Goal: Task Accomplishment & Management: Use online tool/utility

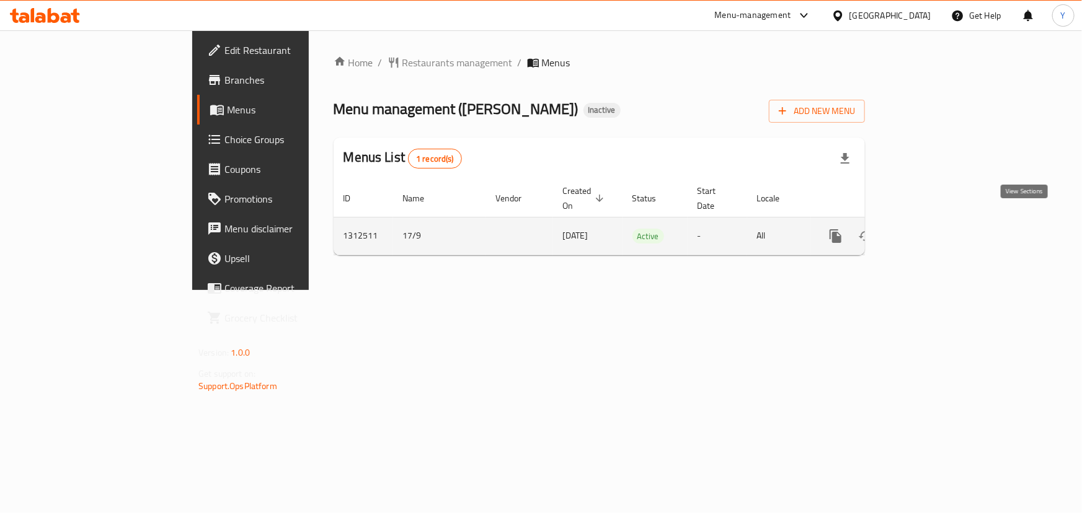
click at [940, 221] on link "enhanced table" at bounding box center [925, 236] width 30 height 30
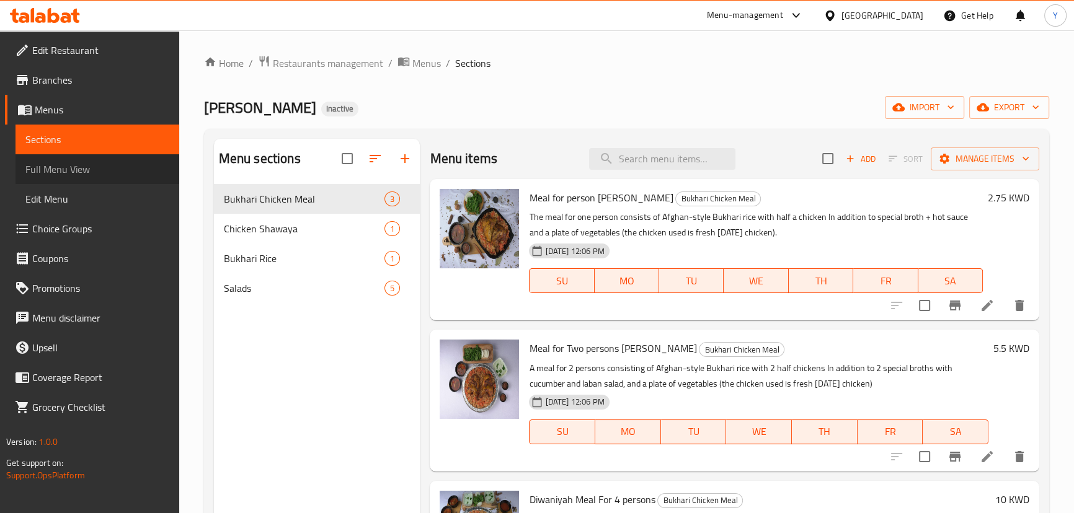
click at [100, 167] on span "Full Menu View" at bounding box center [97, 169] width 144 height 15
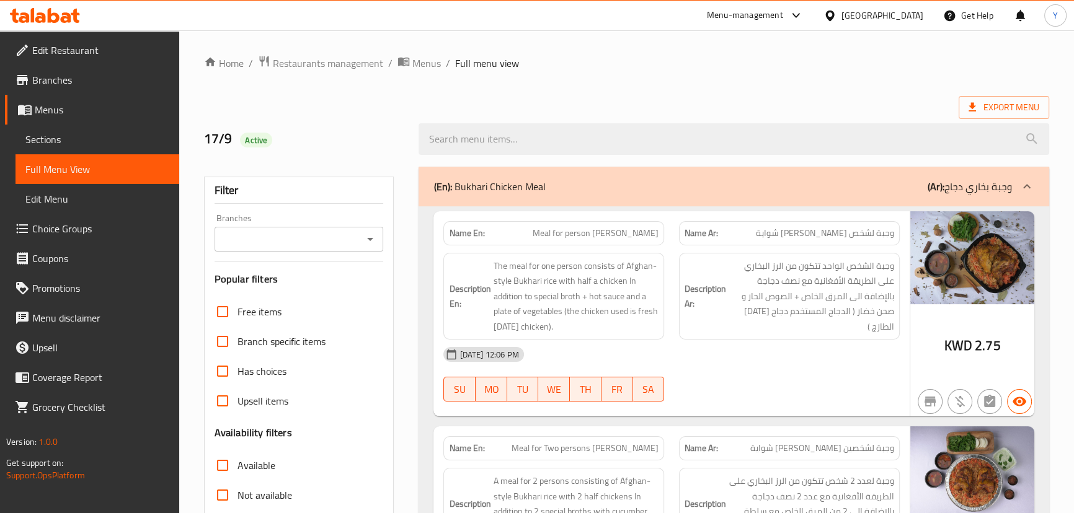
click at [686, 336] on div "Description Ar: وجبة الشخص الواحد تتكون من الرز البخاري على الطريقة الأفغانية م…" at bounding box center [789, 296] width 221 height 87
click at [537, 235] on span "Meal for person [PERSON_NAME]" at bounding box center [596, 233] width 126 height 13
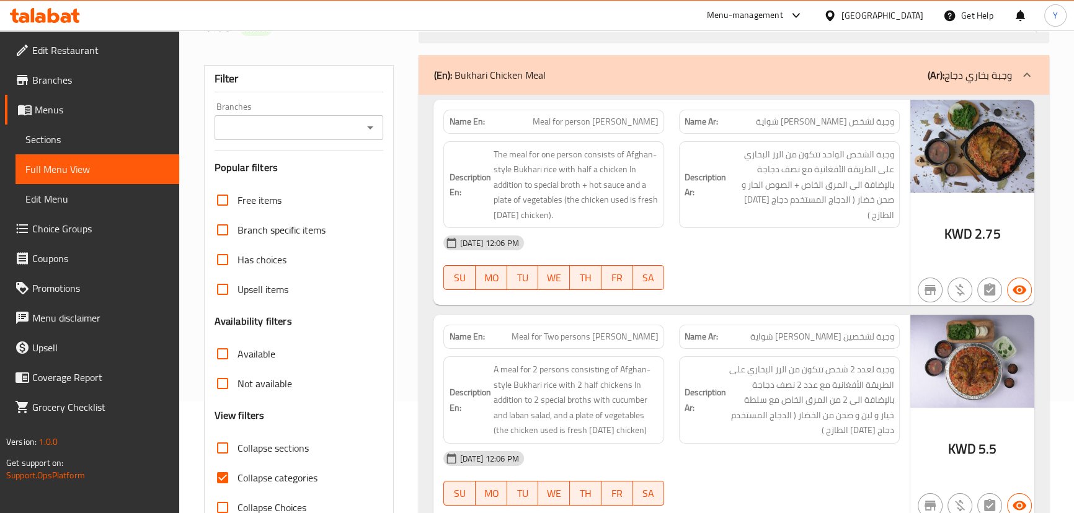
scroll to position [112, 0]
click at [620, 376] on span "A meal for 2 persons consisting of Afghan-style Bukhari rice with 2 half chicke…" at bounding box center [576, 399] width 166 height 76
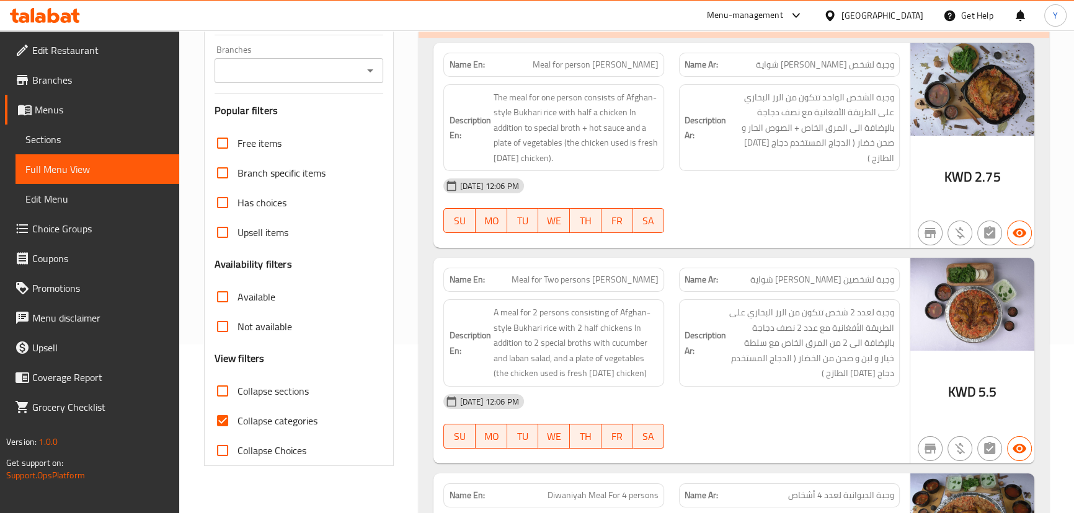
scroll to position [451, 0]
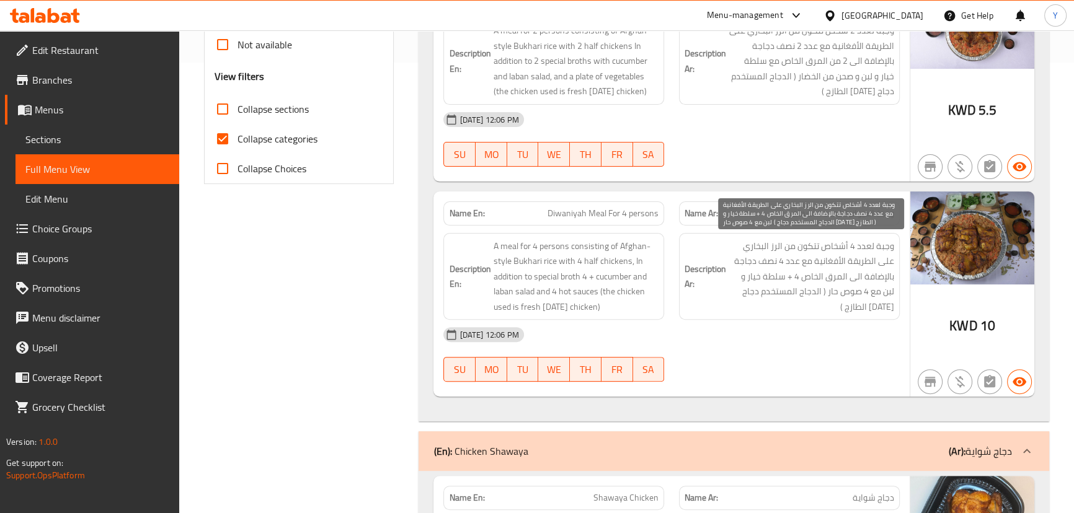
click at [862, 291] on span "وجبة لعدد 4 أشخاص تتكون من الرز البخاري على الطريقة الأفغانية مع عدد 4 نصف دجاج…" at bounding box center [811, 277] width 166 height 76
drag, startPoint x: 862, startPoint y: 291, endPoint x: 849, endPoint y: 293, distance: 13.1
click at [849, 293] on span "وجبة لعدد 4 أشخاص تتكون من الرز البخاري على الطريقة الأفغانية مع عدد 4 نصف دجاج…" at bounding box center [811, 277] width 166 height 76
copy span "صوص حار"
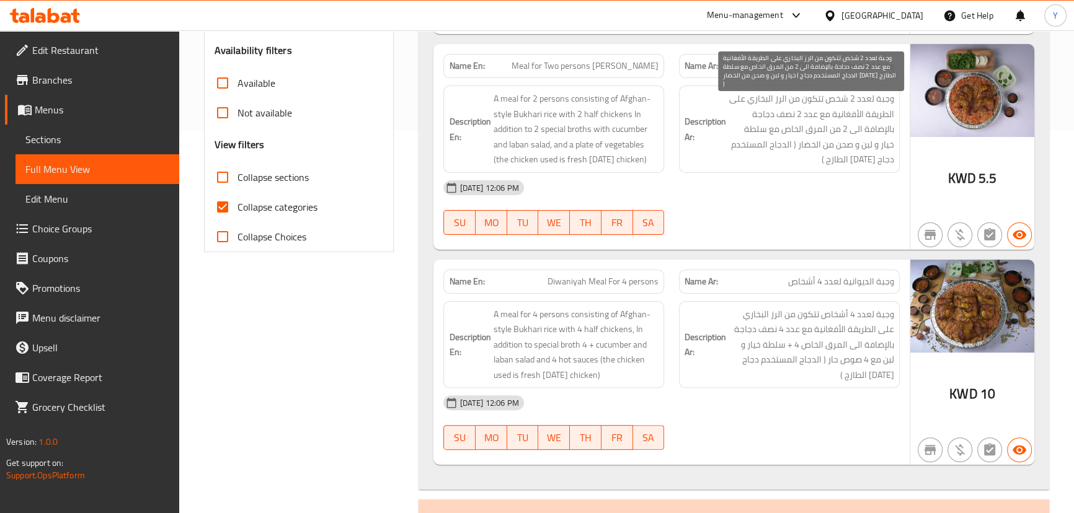
scroll to position [394, 0]
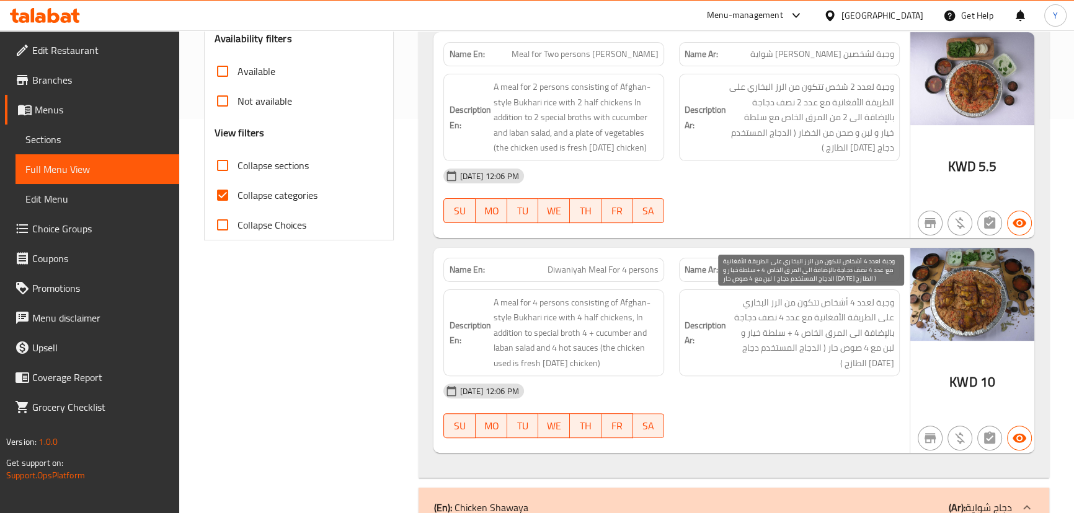
click at [847, 352] on span "وجبة لعدد 4 أشخاص تتكون من الرز البخاري على الطريقة الأفغانية مع عدد 4 نصف دجاج…" at bounding box center [811, 333] width 166 height 76
click at [823, 347] on span "وجبة لعدد 4 أشخاص تتكون من الرز البخاري على الطريقة الأفغانية مع عدد 4 نصف دجاج…" at bounding box center [811, 333] width 166 height 76
click at [851, 355] on span "وجبة لعدد 4 أشخاص تتكون من الرز البخاري على الطريقة الأفغانية مع عدد 4 نصف دجاج…" at bounding box center [811, 333] width 166 height 76
click at [845, 353] on span "وجبة لعدد 4 أشخاص تتكون من الرز البخاري على الطريقة الأفغانية مع عدد 4 نصف دجاج…" at bounding box center [811, 333] width 166 height 76
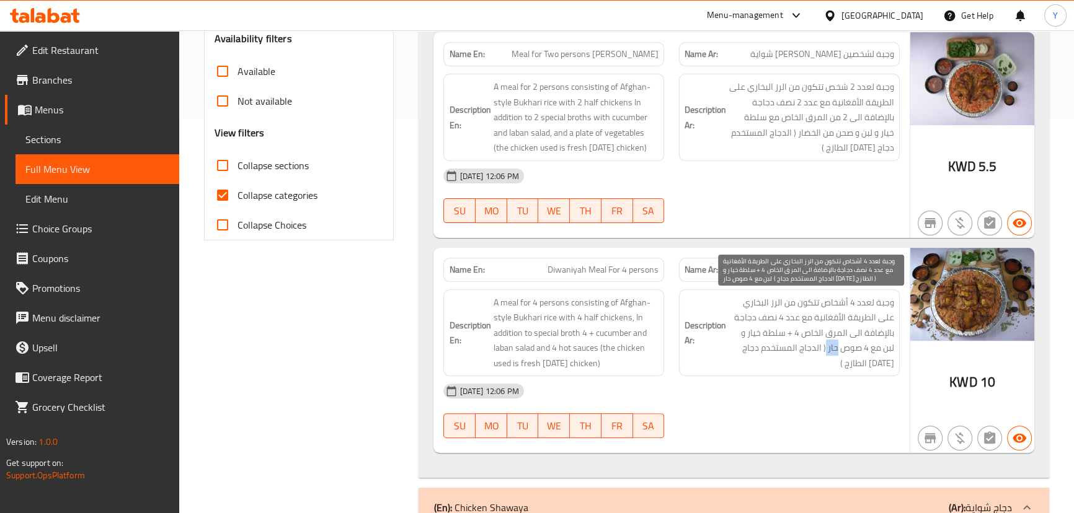
click at [845, 353] on span "وجبة لعدد 4 أشخاص تتكون من الرز البخاري على الطريقة الأفغانية مع عدد 4 نصف دجاج…" at bounding box center [811, 333] width 166 height 76
copy span "حار"
click at [849, 344] on span "وجبة لعدد 4 أشخاص تتكون من الرز البخاري على الطريقة الأفغانية مع عدد 4 نصف دجاج…" at bounding box center [811, 333] width 166 height 76
copy span "حار"
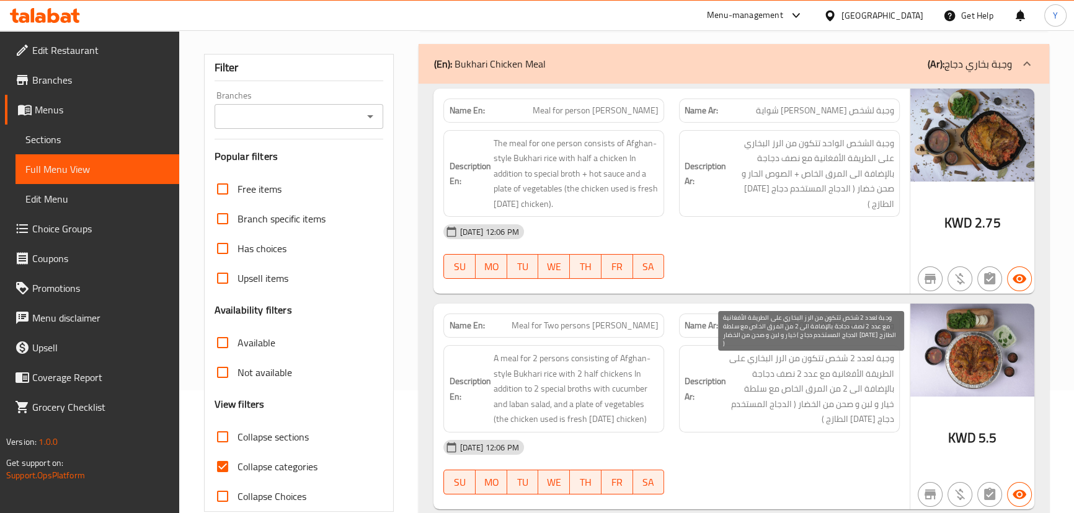
scroll to position [112, 0]
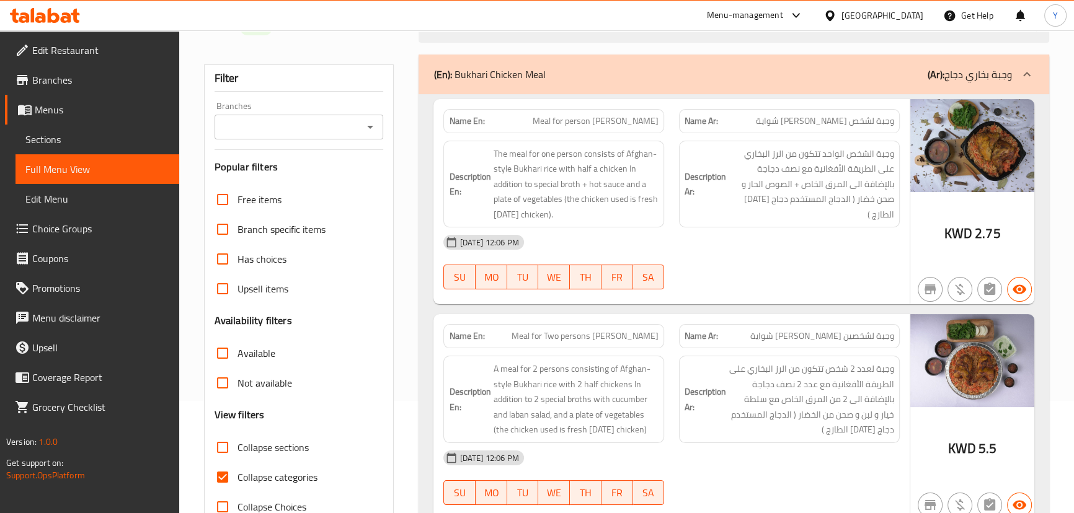
click at [679, 235] on div "[DATE] 12:06 PM" at bounding box center [671, 243] width 471 height 30
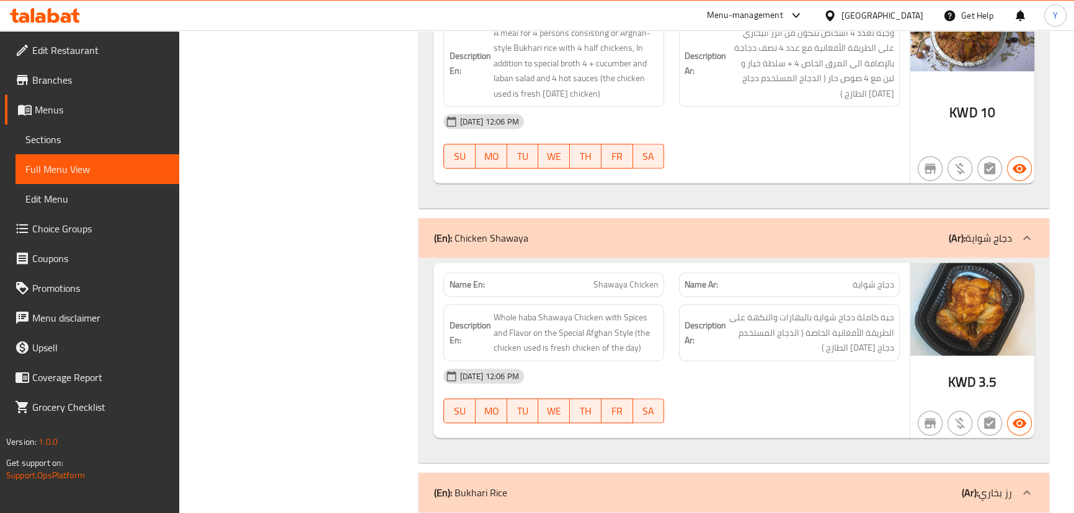
scroll to position [732, 0]
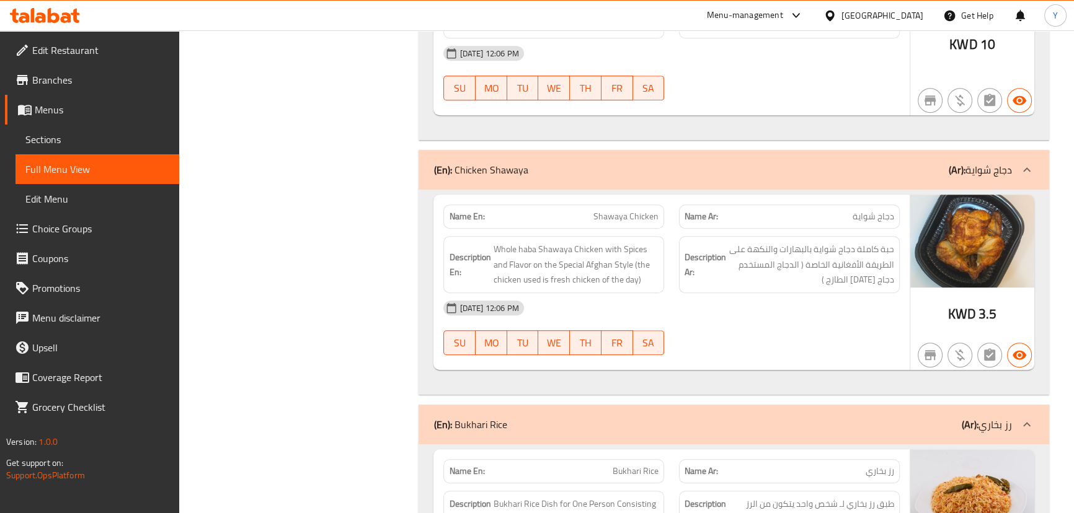
drag, startPoint x: 312, startPoint y: 36, endPoint x: 888, endPoint y: 247, distance: 612.9
click at [888, 247] on span "حبة كاملة دجاج شواية بالبهارات والنكهة على الطريقة الأفغانية الخاصة ( الدجاج ال…" at bounding box center [811, 265] width 166 height 46
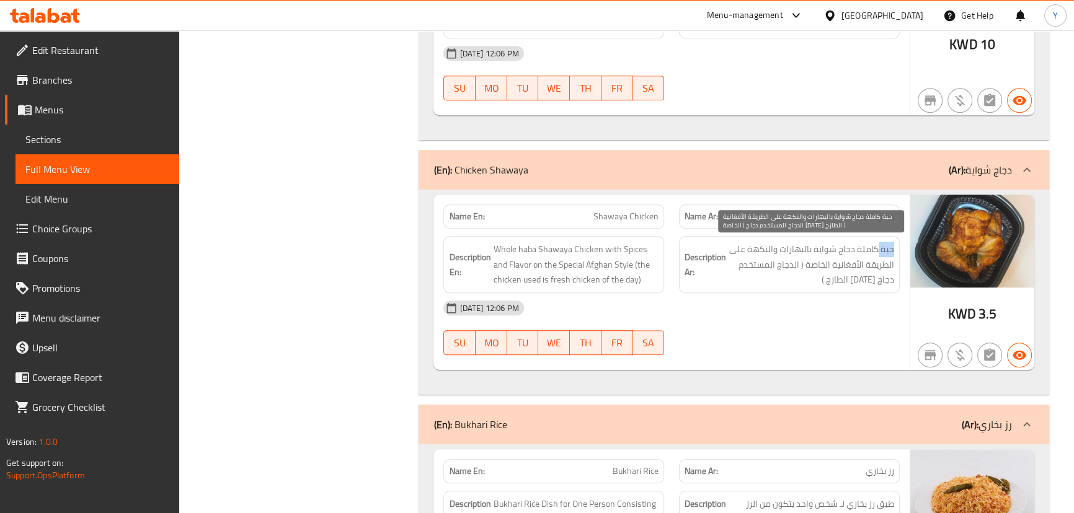
copy span "حبة"
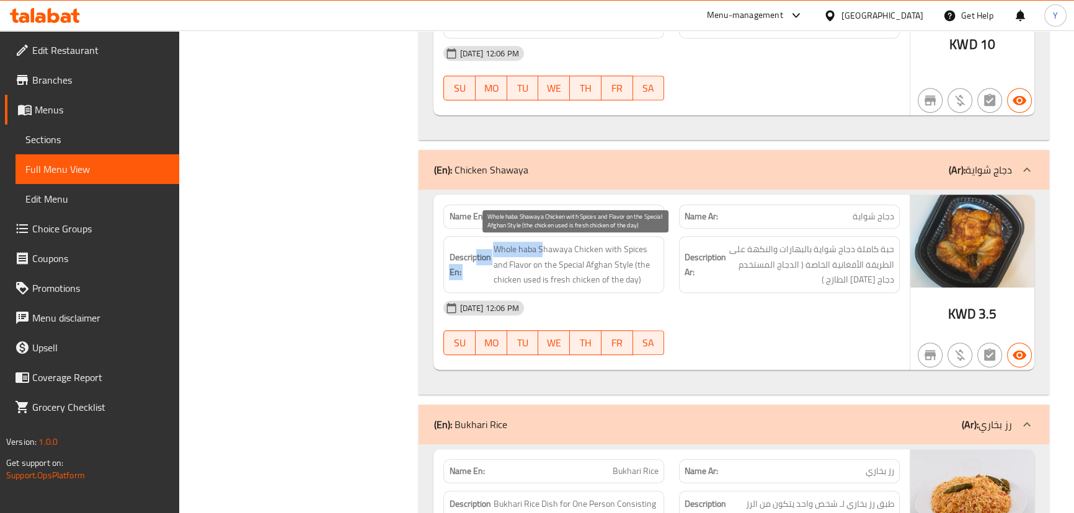
drag, startPoint x: 540, startPoint y: 253, endPoint x: 431, endPoint y: 242, distance: 109.7
click at [431, 242] on div "Name En: Shawaya Chicken Name Ar: دجاج شواية Description En: Whole haba Shawaya…" at bounding box center [733, 292] width 630 height 205
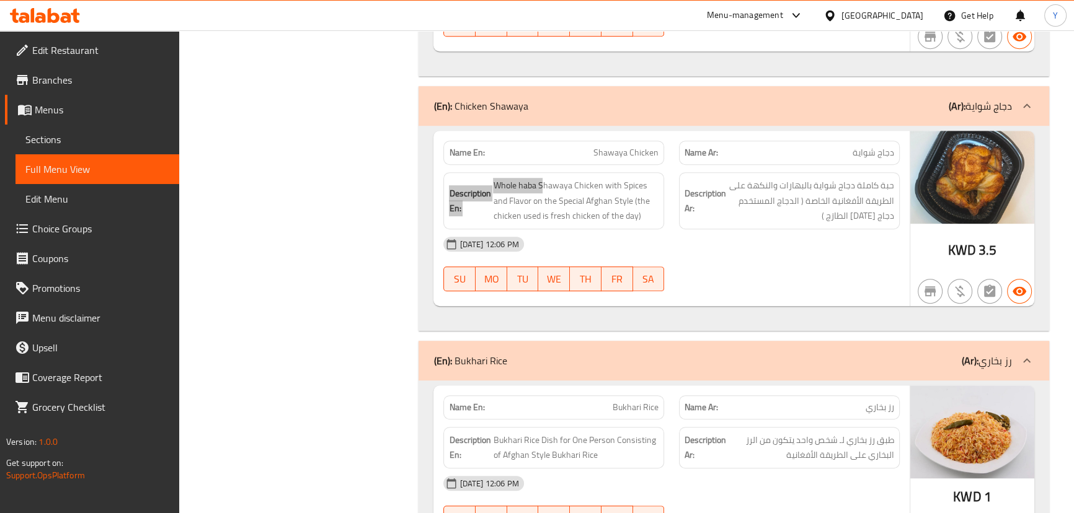
scroll to position [901, 0]
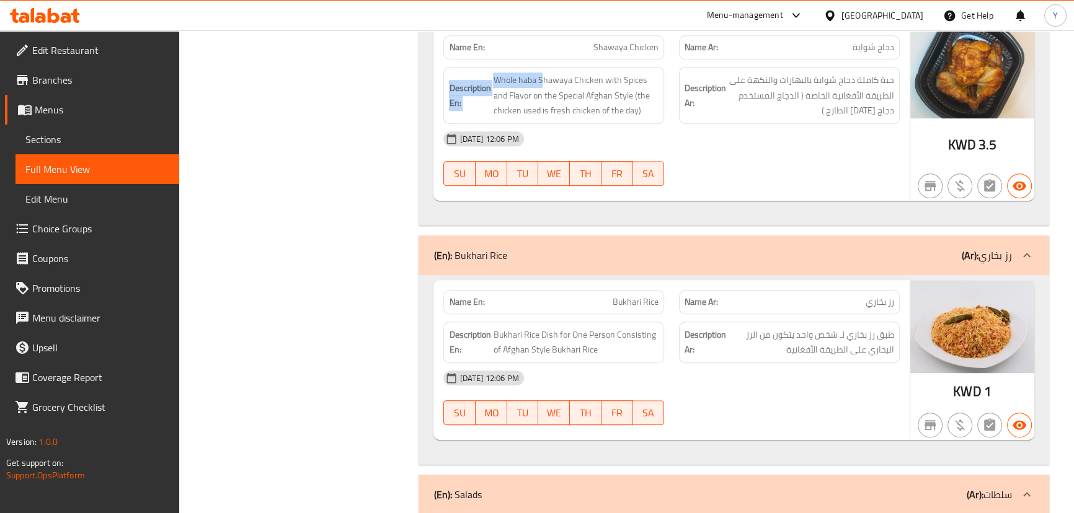
click at [806, 347] on span "طبق رز بخاري لـ شخص واحد يتكون من الرز البخاري على الطريقة الأفغانية" at bounding box center [811, 342] width 166 height 30
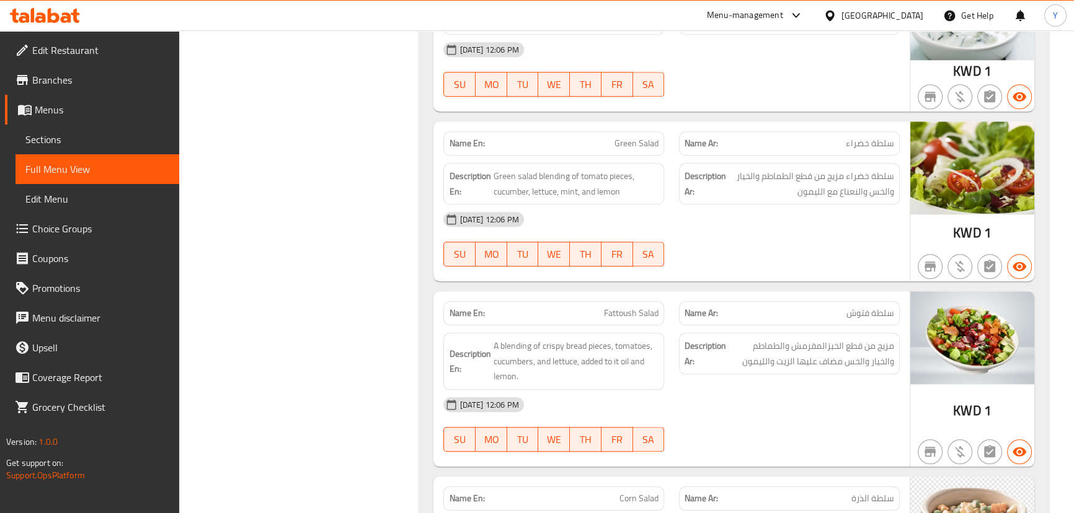
scroll to position [1734, 0]
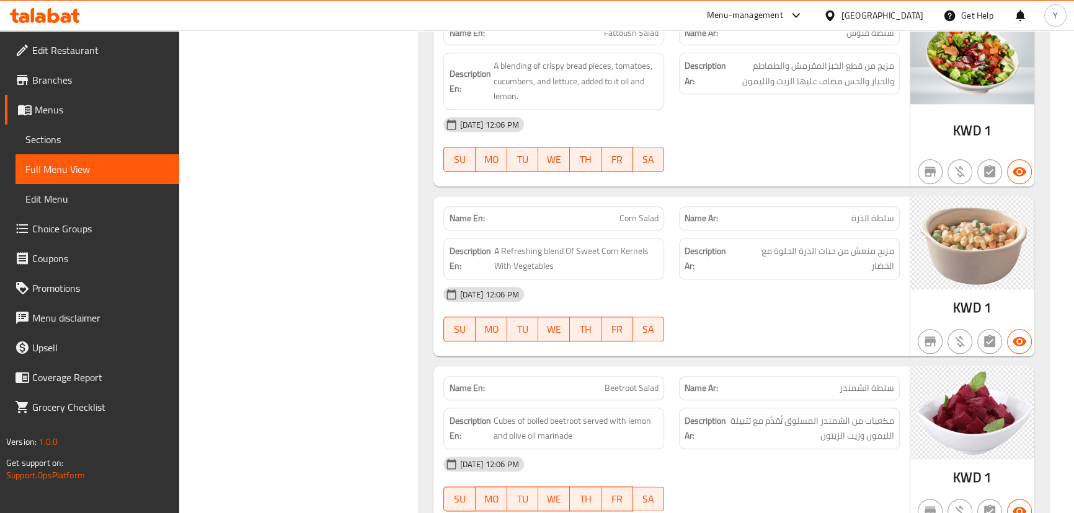
click at [955, 360] on div "Name En: Cucumber with laban Salad Name Ar: سلطة خيار باللبن Description En: Cu…" at bounding box center [733, 116] width 630 height 869
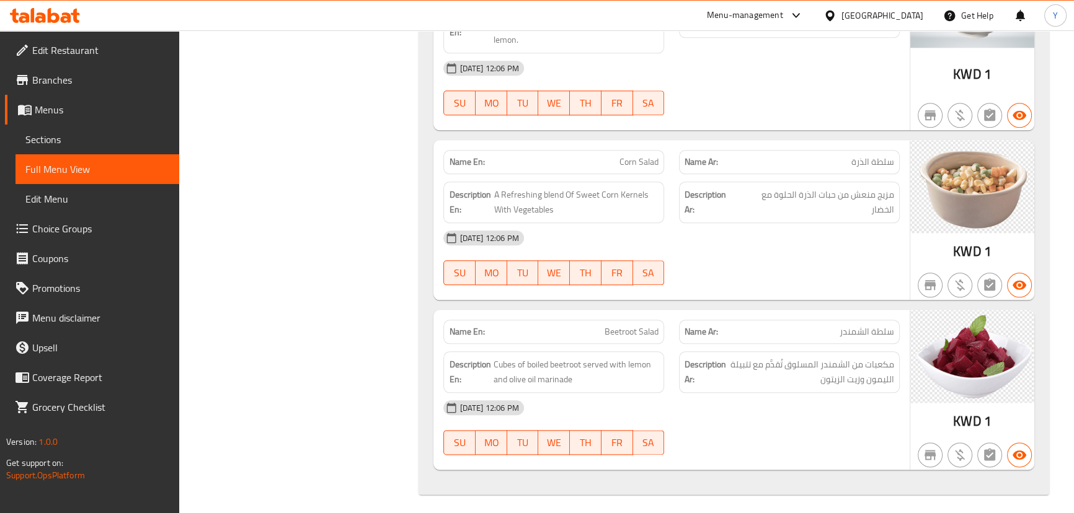
scroll to position [1793, 0]
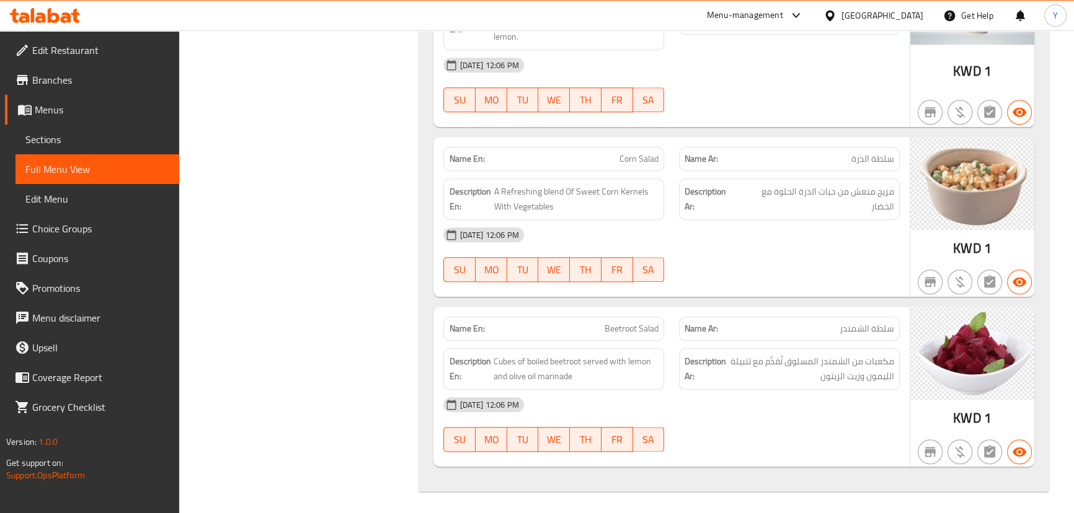
click at [756, 382] on div "Description Ar: مكعبات من الشمندر المسلوق تُقدَّم مع تتبيلة الليمون وزيت الزيتون" at bounding box center [789, 369] width 221 height 42
click at [753, 77] on div "17-09-2025 12:06 PM SU MO TU WE TH FR SA" at bounding box center [671, 84] width 471 height 69
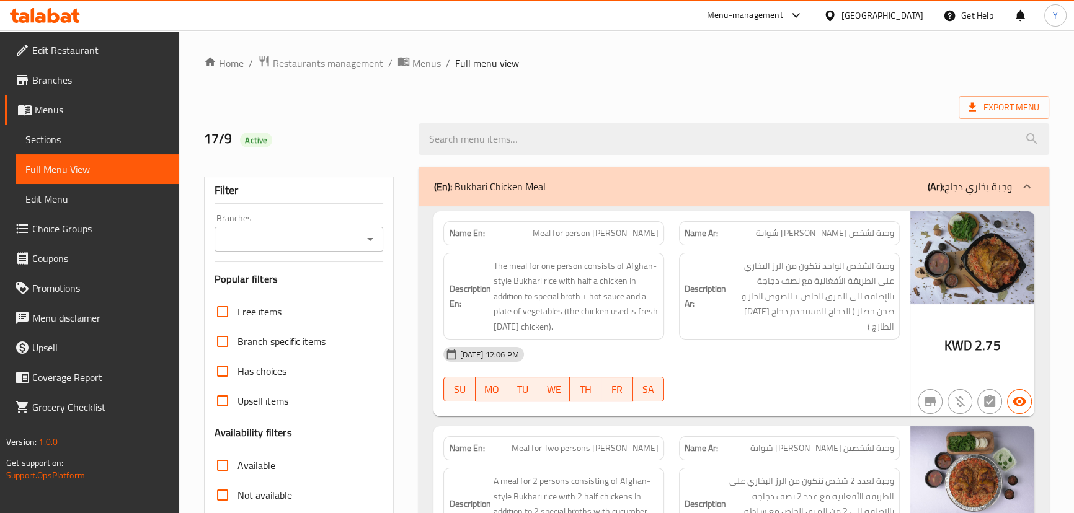
click at [487, 223] on div "Name En: Meal for person [PERSON_NAME]" at bounding box center [553, 233] width 221 height 24
copy strong "Name En:"
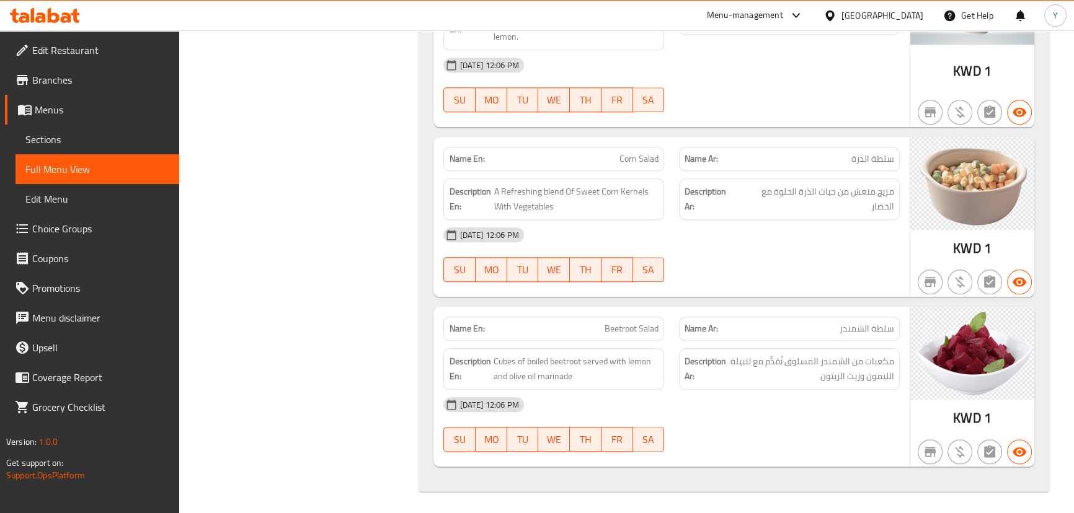
drag, startPoint x: 829, startPoint y: 297, endPoint x: 829, endPoint y: 539, distance: 242.4
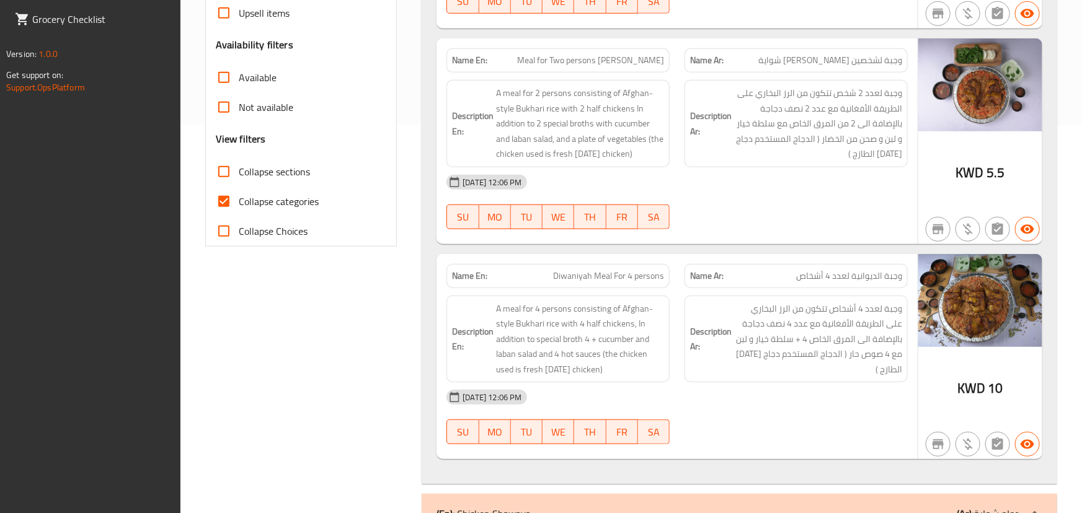
scroll to position [776, 0]
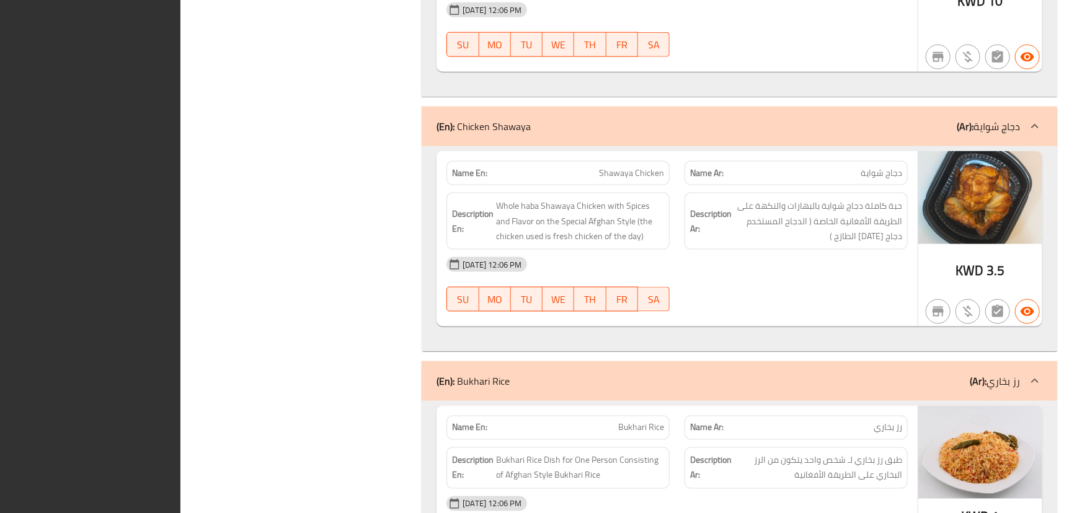
click at [676, 103] on div "(En): Bukhari Chicken Meal (Ar): وجبة بخاري دجاج Name En: Meal for person [PERS…" at bounding box center [739, 450] width 635 height 2118
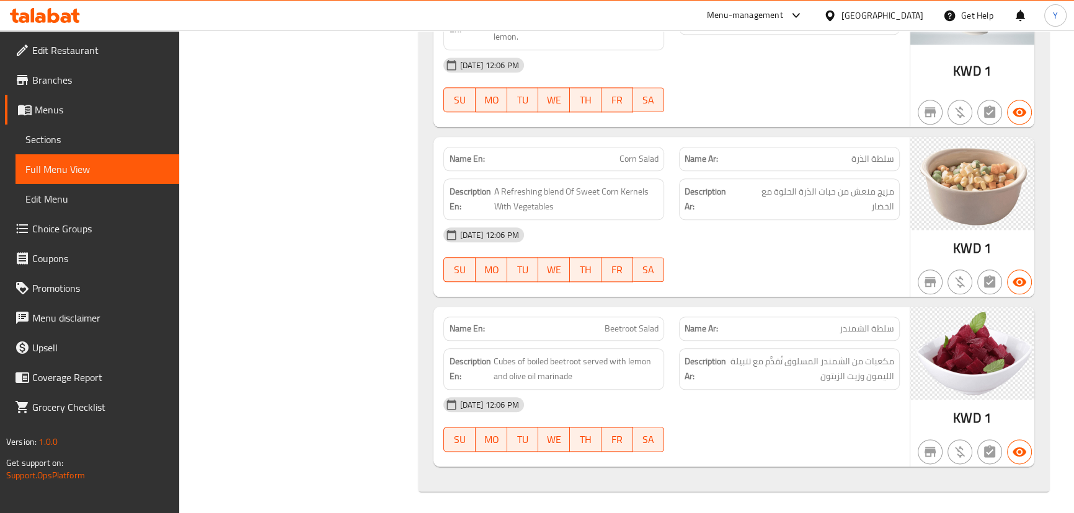
drag, startPoint x: 902, startPoint y: 263, endPoint x: 872, endPoint y: 539, distance: 278.1
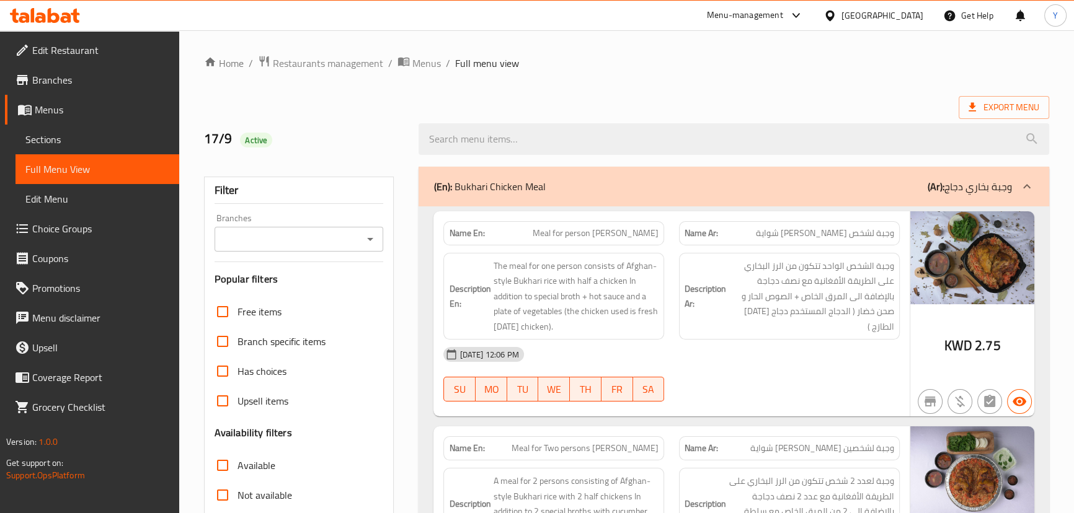
drag, startPoint x: 636, startPoint y: 412, endPoint x: 925, endPoint y: 35, distance: 474.9
click at [995, 100] on span "Export Menu" at bounding box center [1003, 107] width 71 height 15
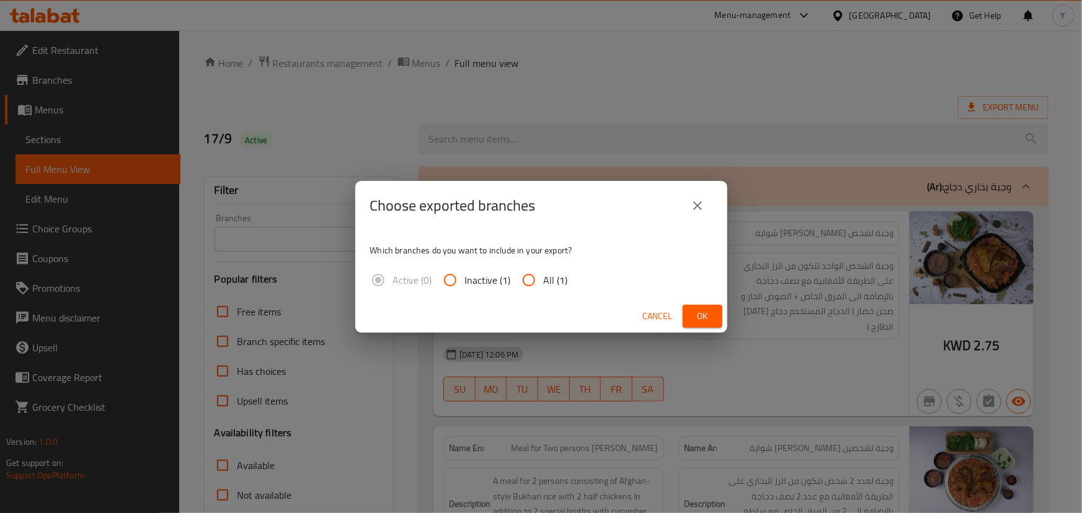
click at [699, 312] on span "Ok" at bounding box center [702, 316] width 20 height 15
